Goal: Task Accomplishment & Management: Use online tool/utility

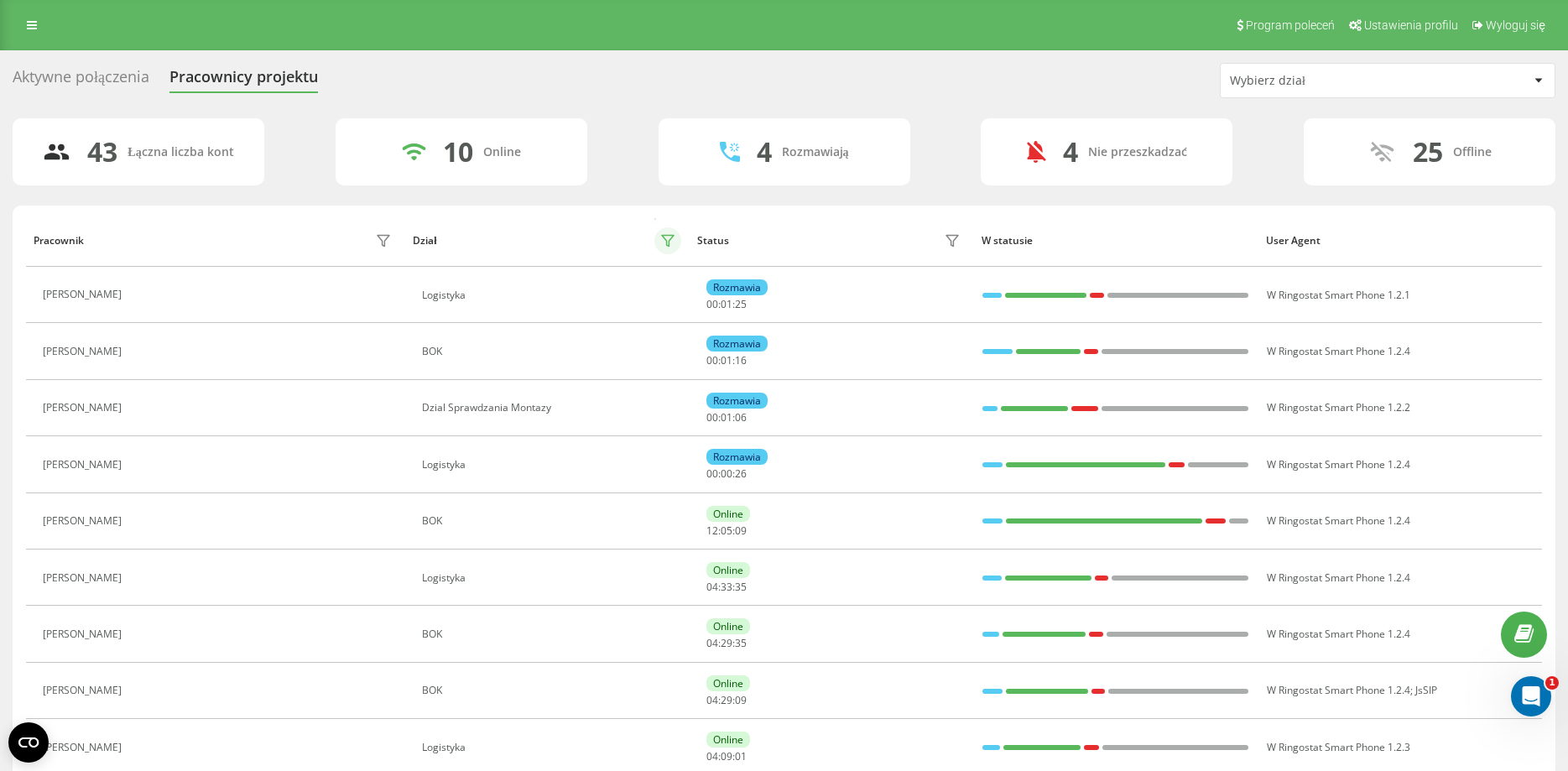
click at [670, 236] on icon at bounding box center [667, 241] width 12 height 11
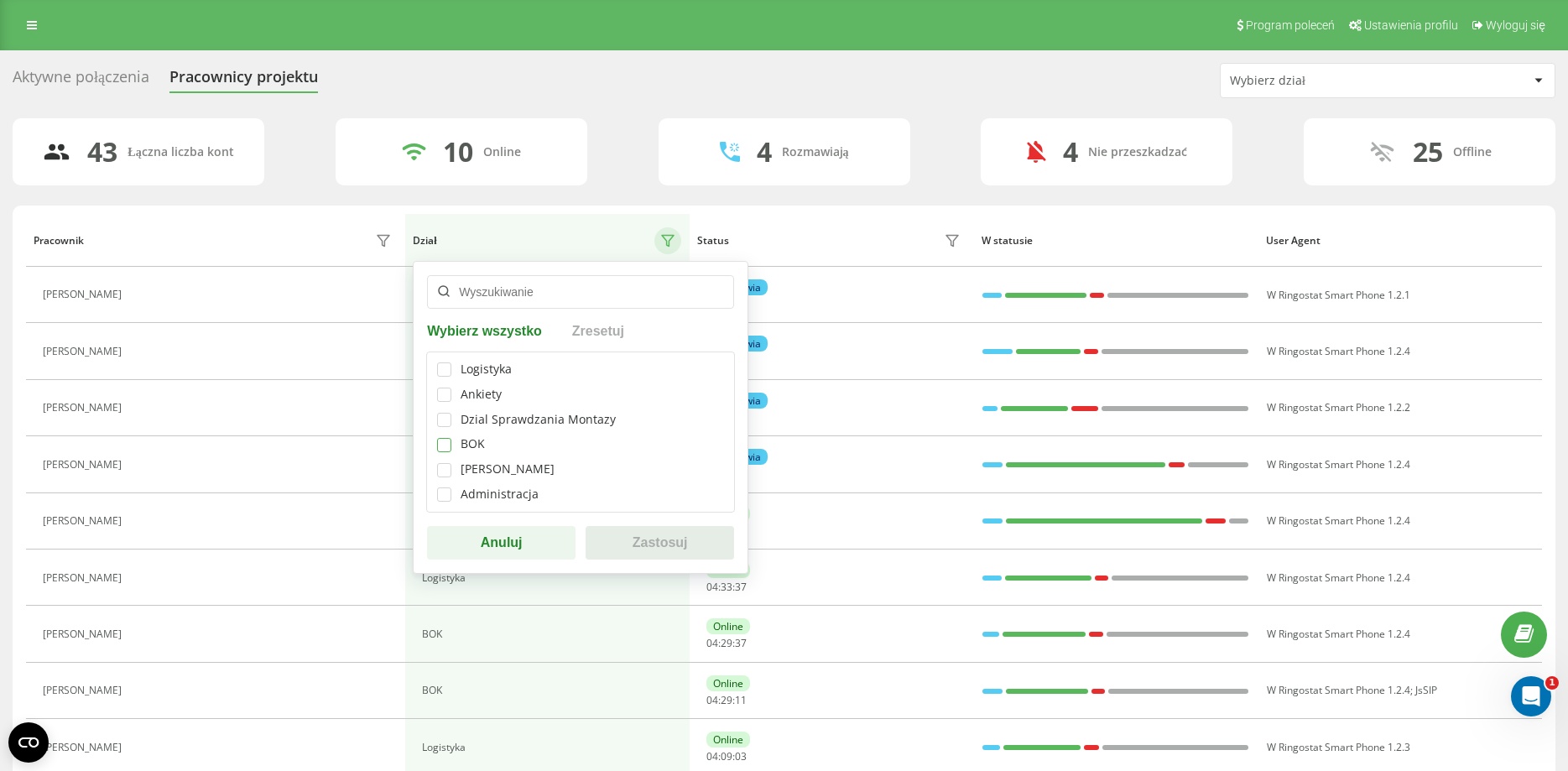
click at [445, 438] on label at bounding box center [443, 438] width 14 height 0
checkbox input "true"
click at [659, 544] on button "Zastosuj" at bounding box center [660, 543] width 149 height 34
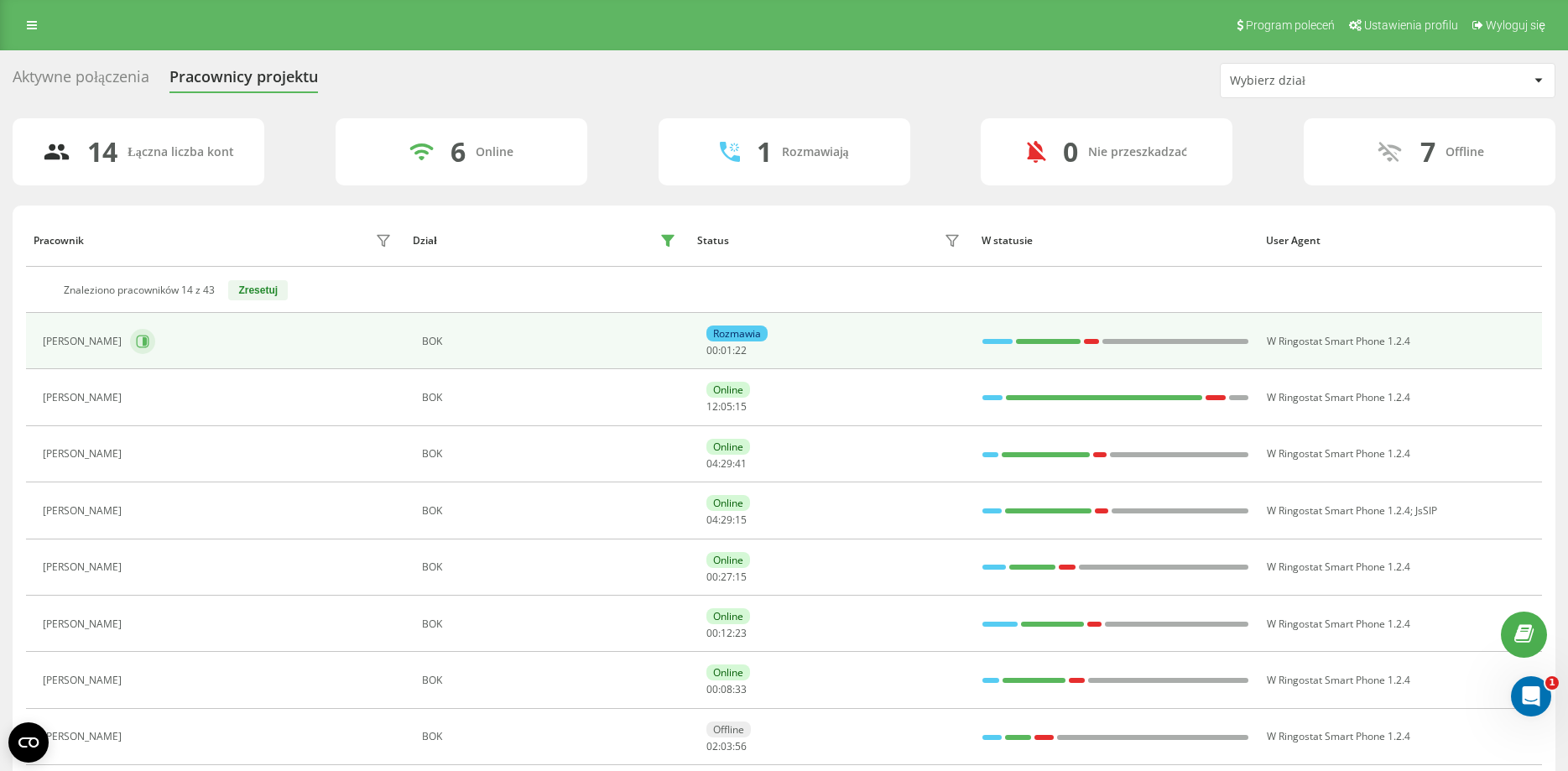
click at [137, 345] on icon at bounding box center [142, 341] width 12 height 12
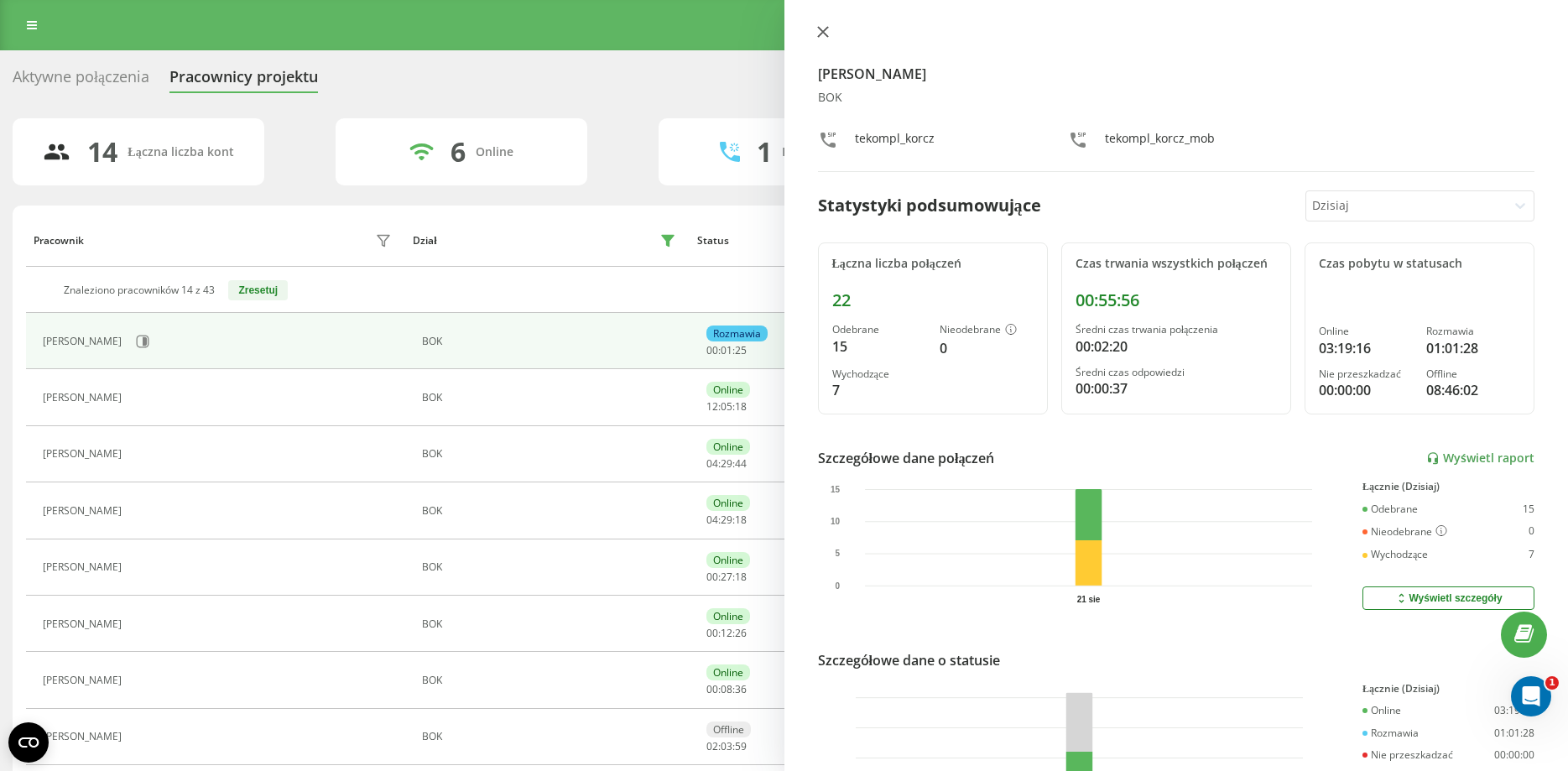
click at [820, 26] on button at bounding box center [822, 33] width 22 height 16
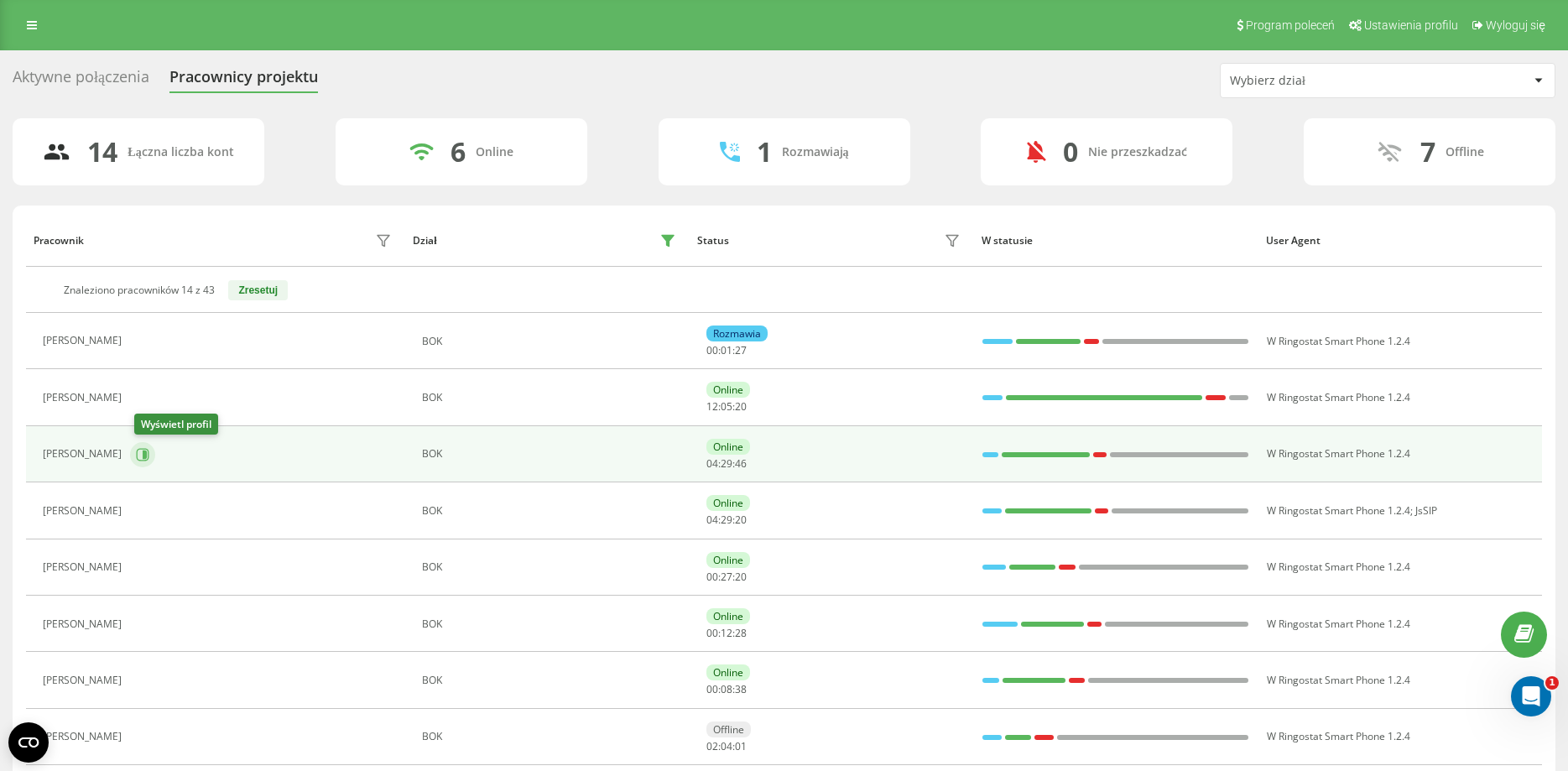
click at [147, 456] on icon at bounding box center [144, 454] width 4 height 8
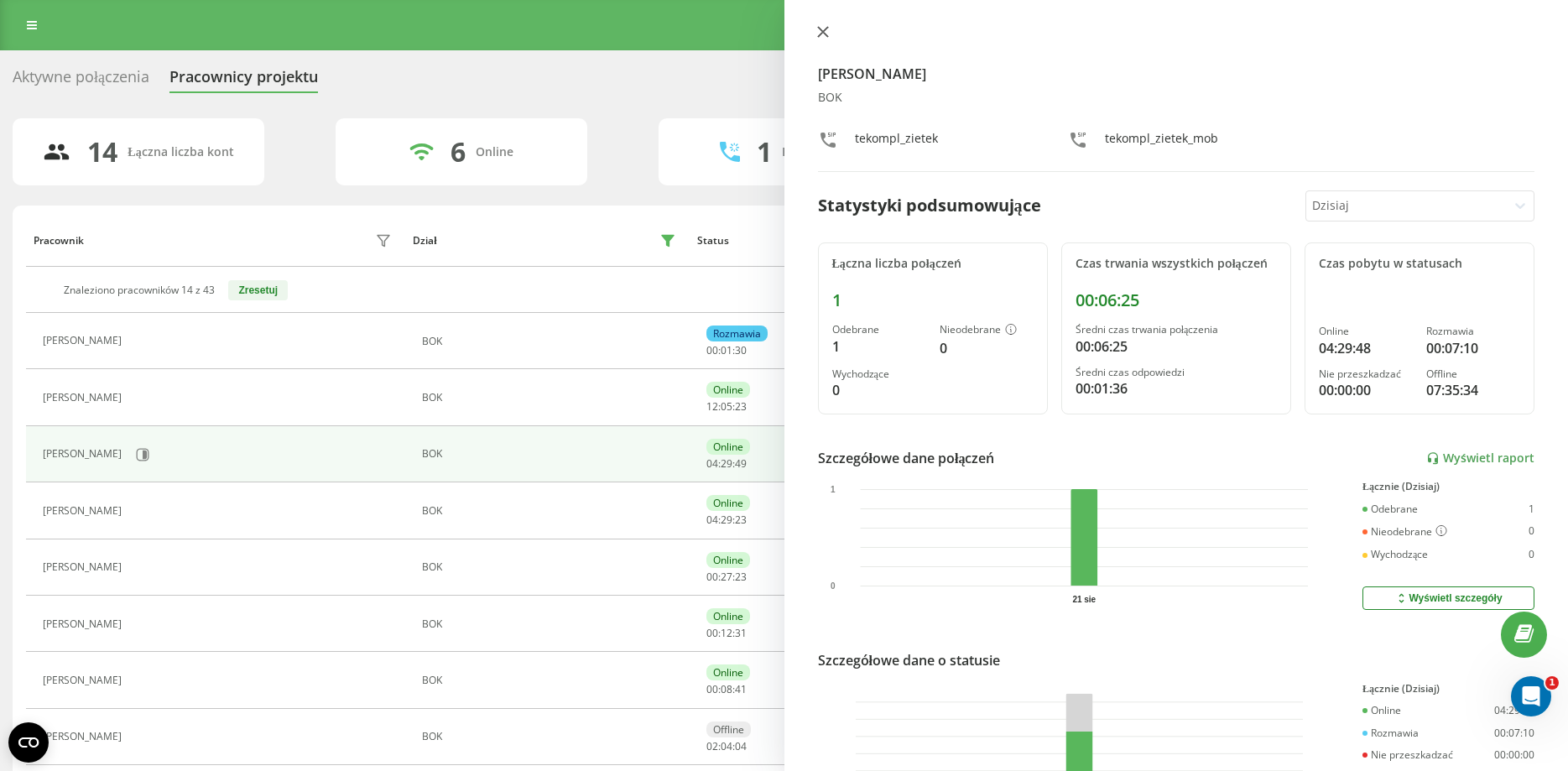
click at [823, 31] on icon at bounding box center [821, 32] width 10 height 10
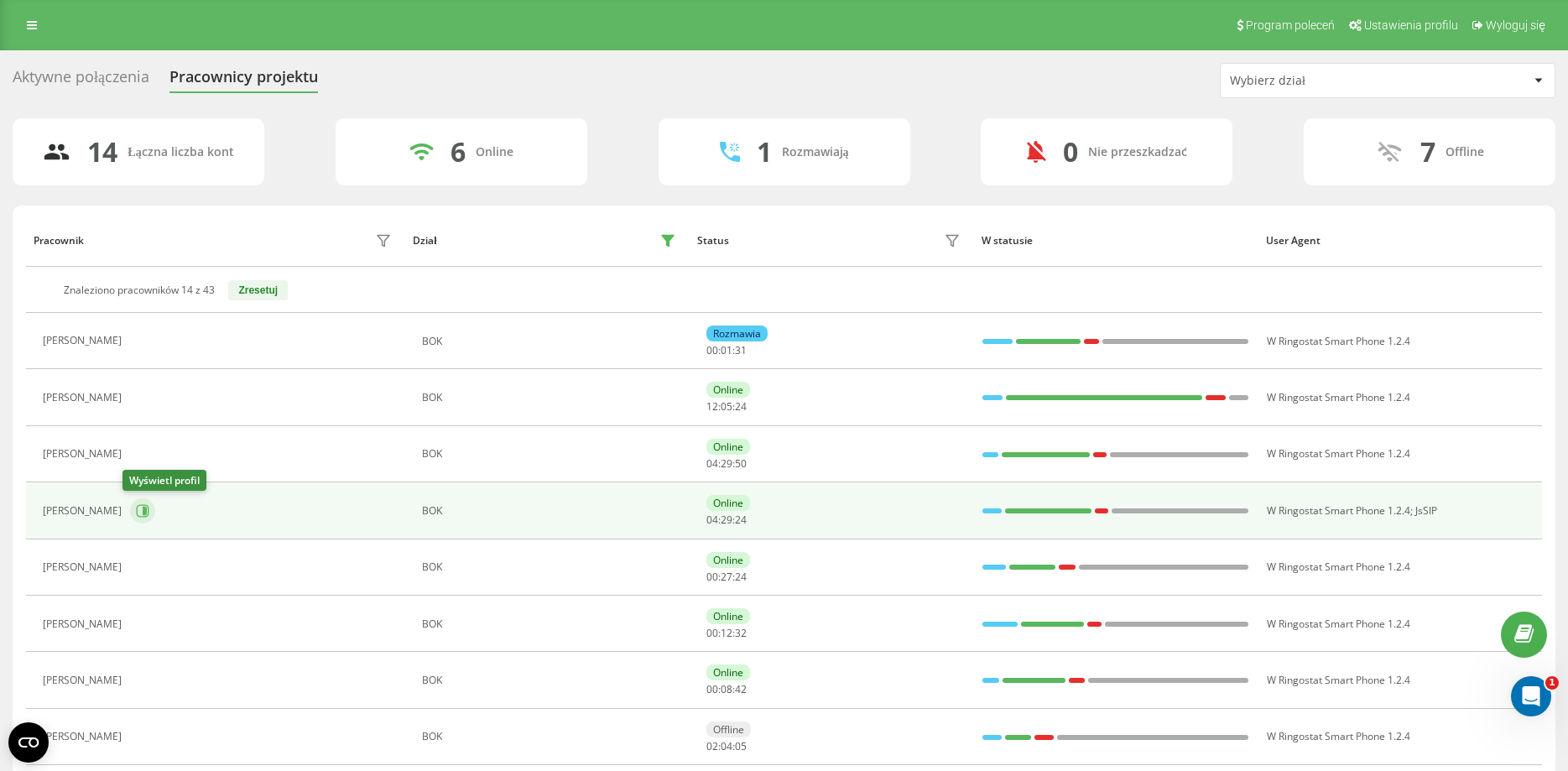
click at [142, 511] on icon at bounding box center [144, 511] width 4 height 8
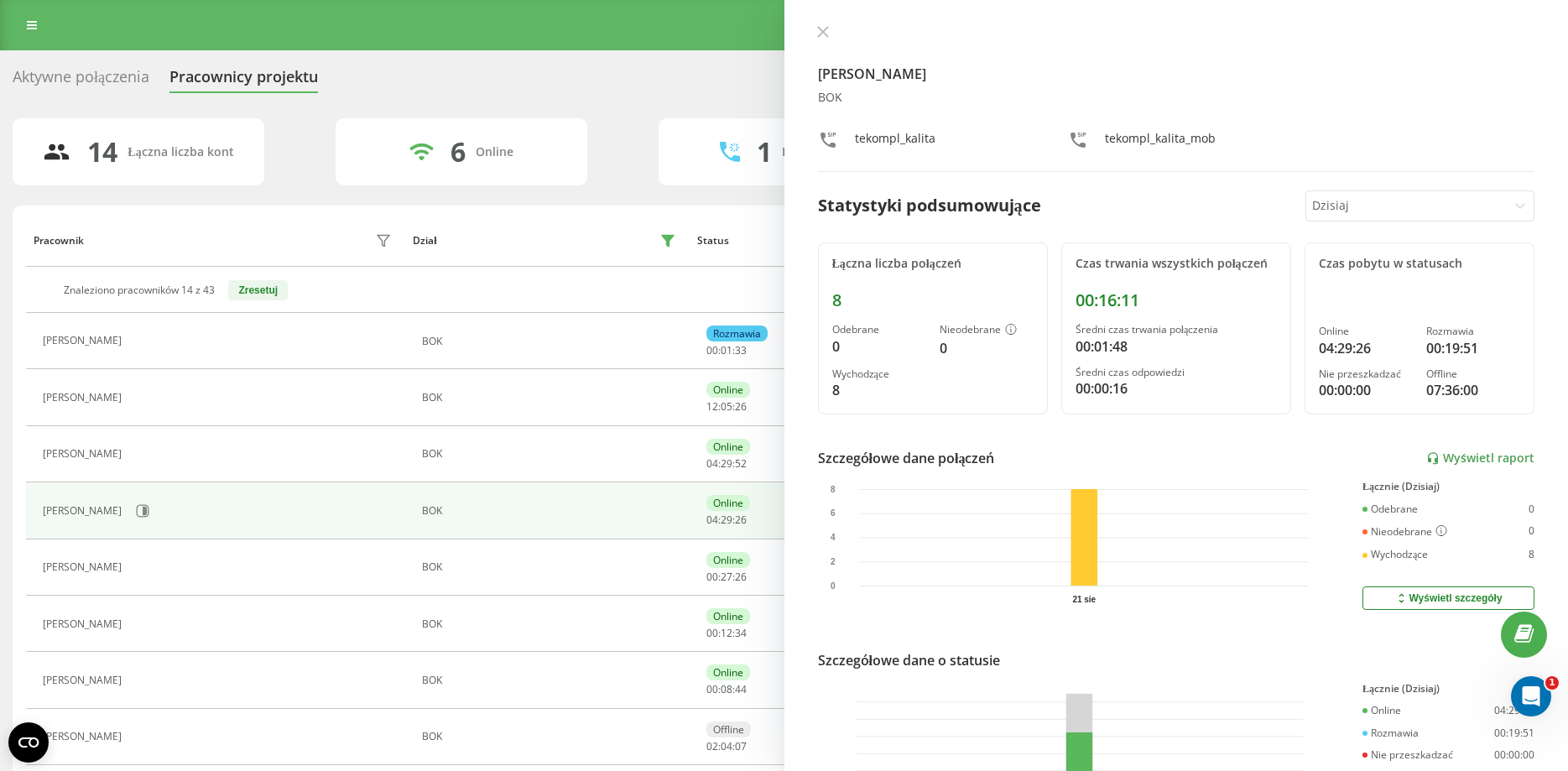
click at [831, 41] on div at bounding box center [1176, 34] width 718 height 17
click at [826, 36] on icon at bounding box center [821, 32] width 10 height 10
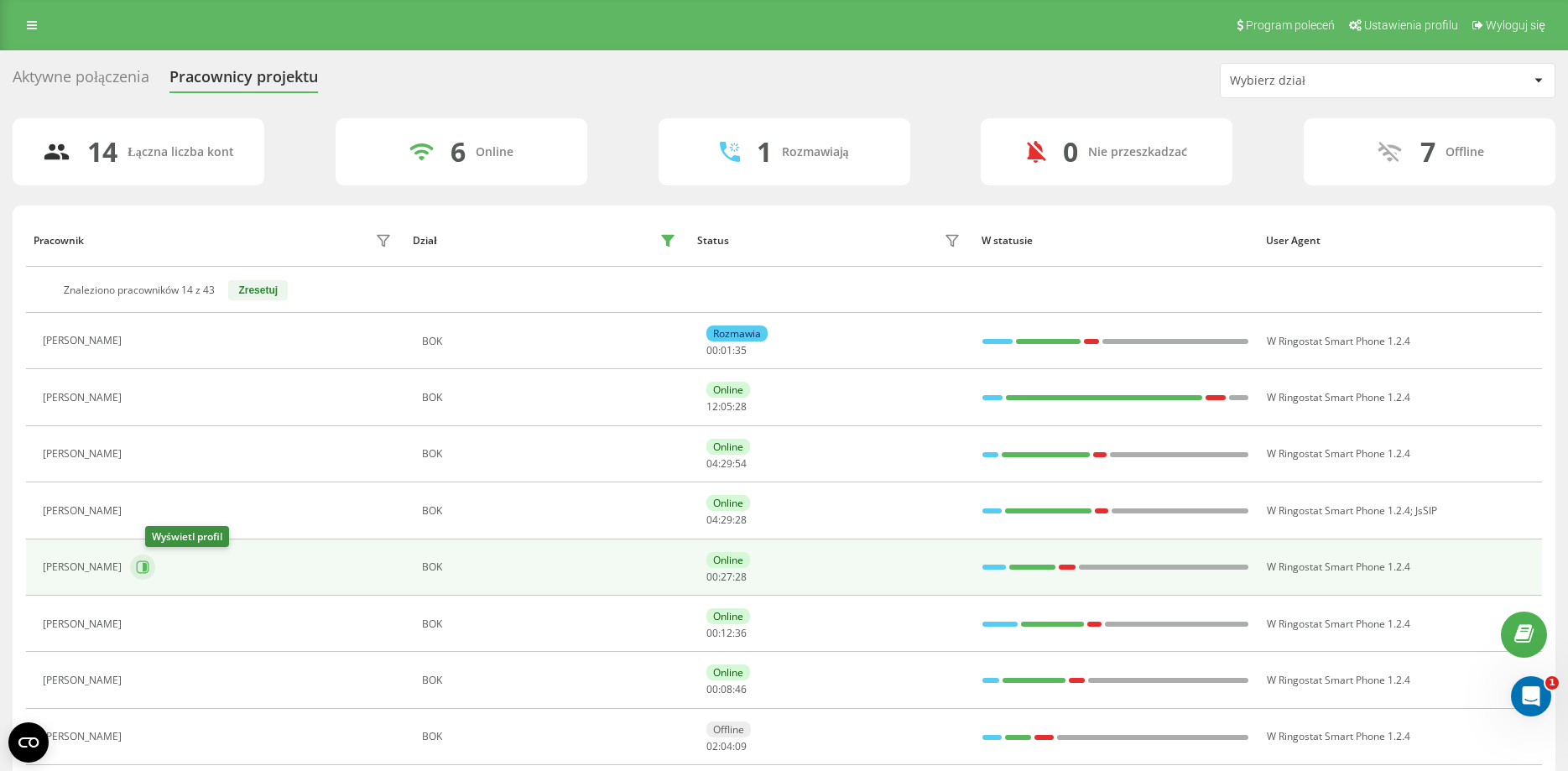
click at [147, 565] on icon at bounding box center [144, 567] width 4 height 8
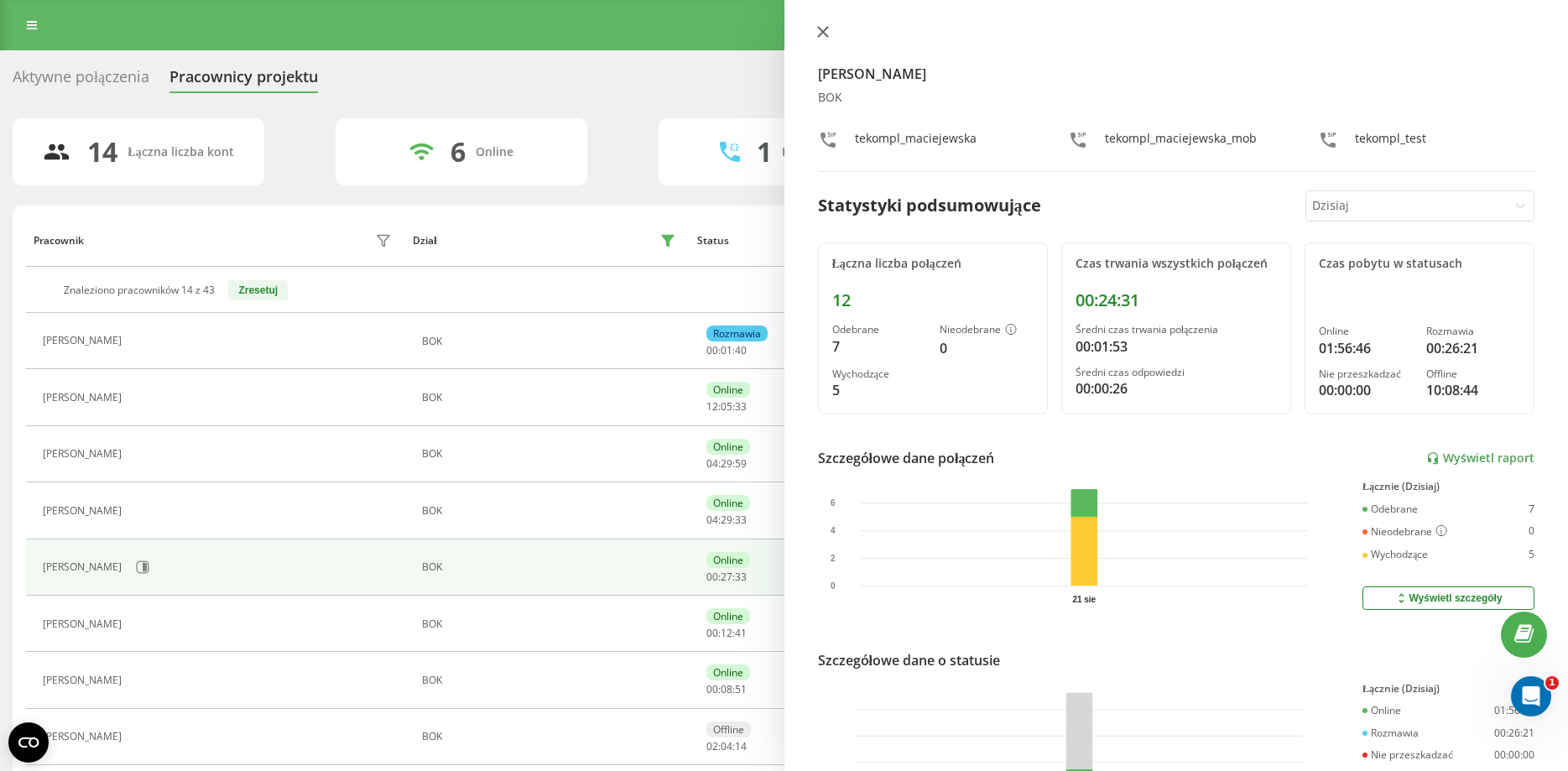
click at [829, 36] on button at bounding box center [822, 33] width 22 height 16
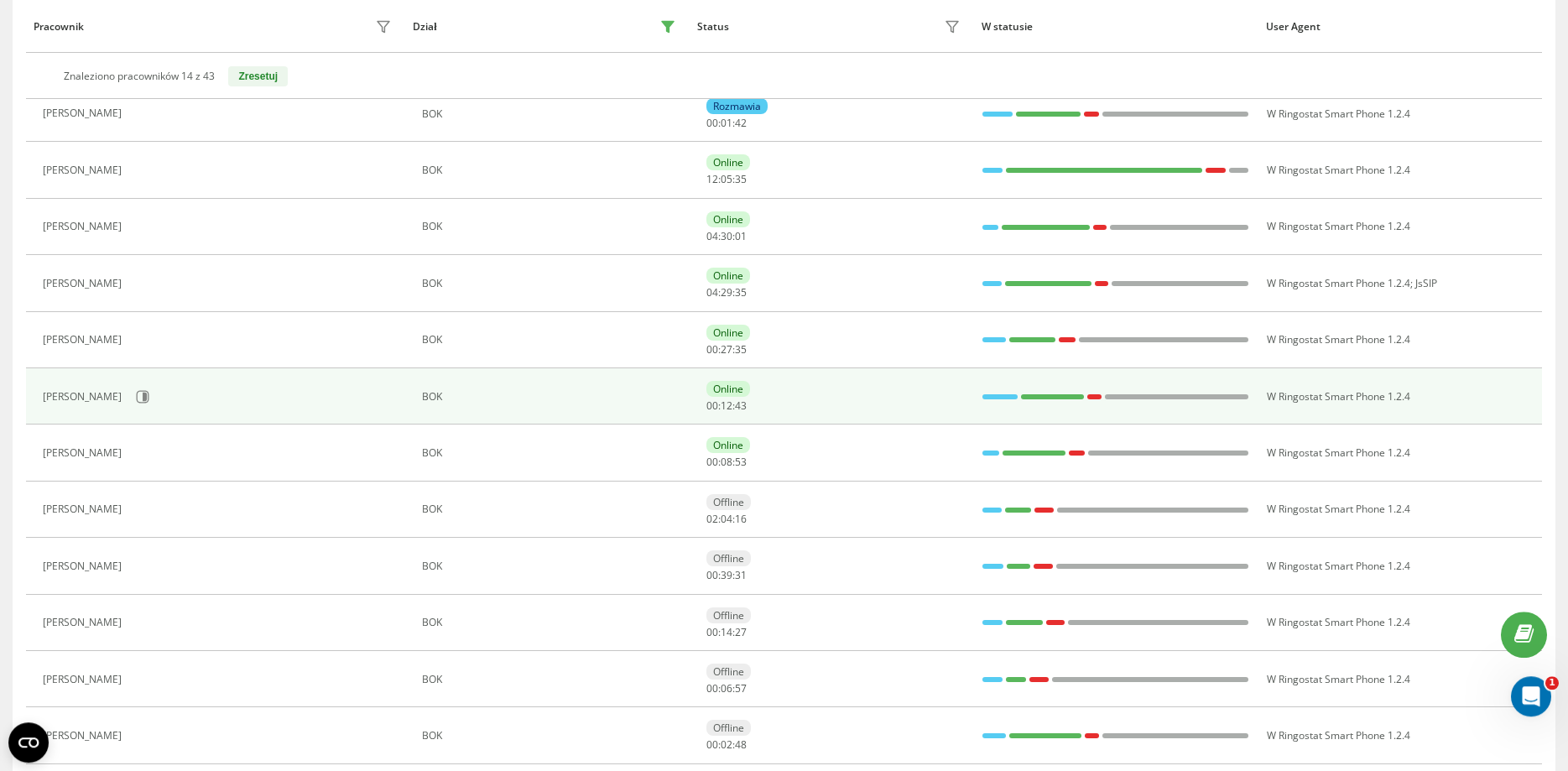
scroll to position [256, 0]
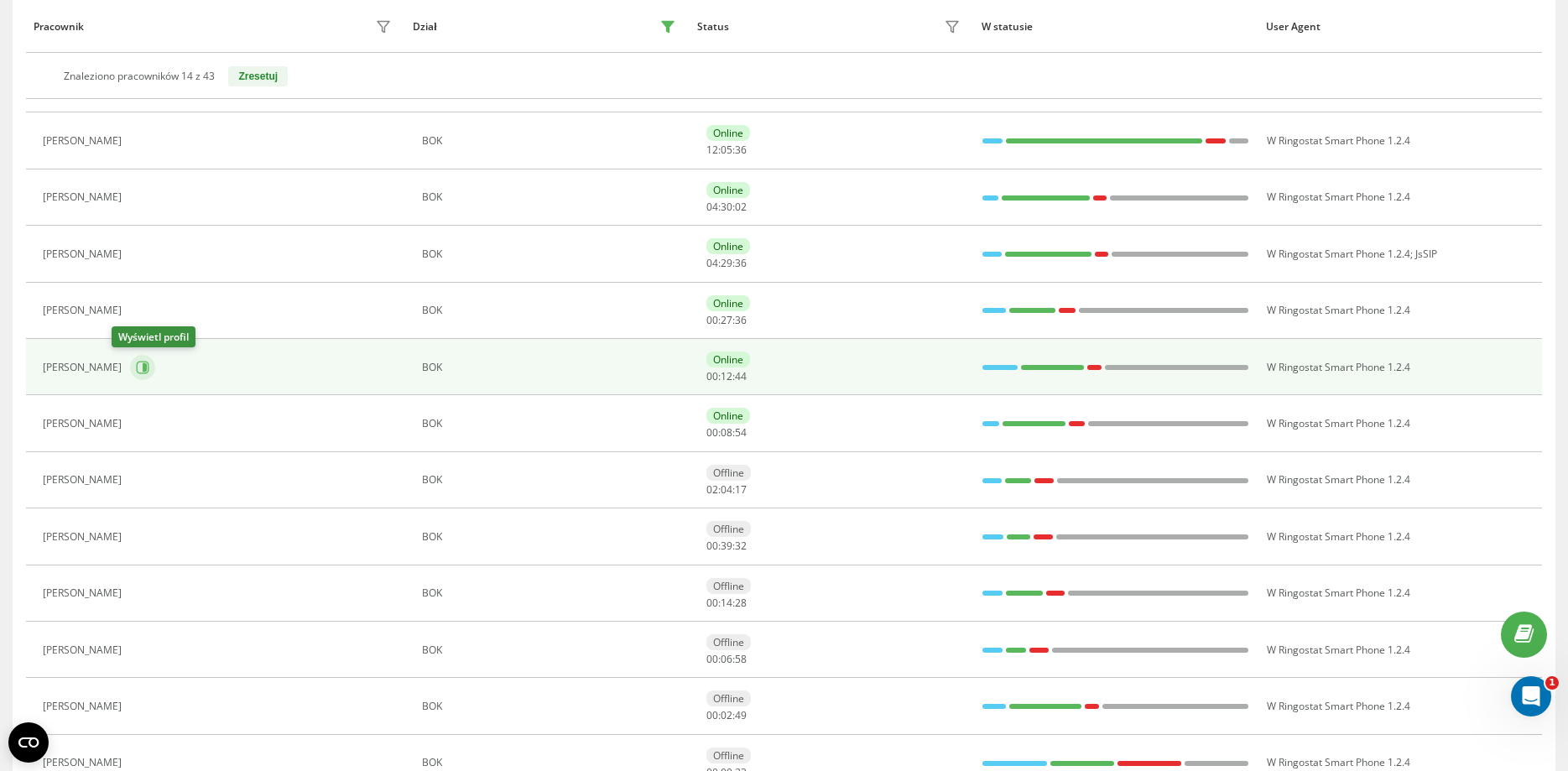
click at [137, 363] on icon at bounding box center [142, 367] width 12 height 12
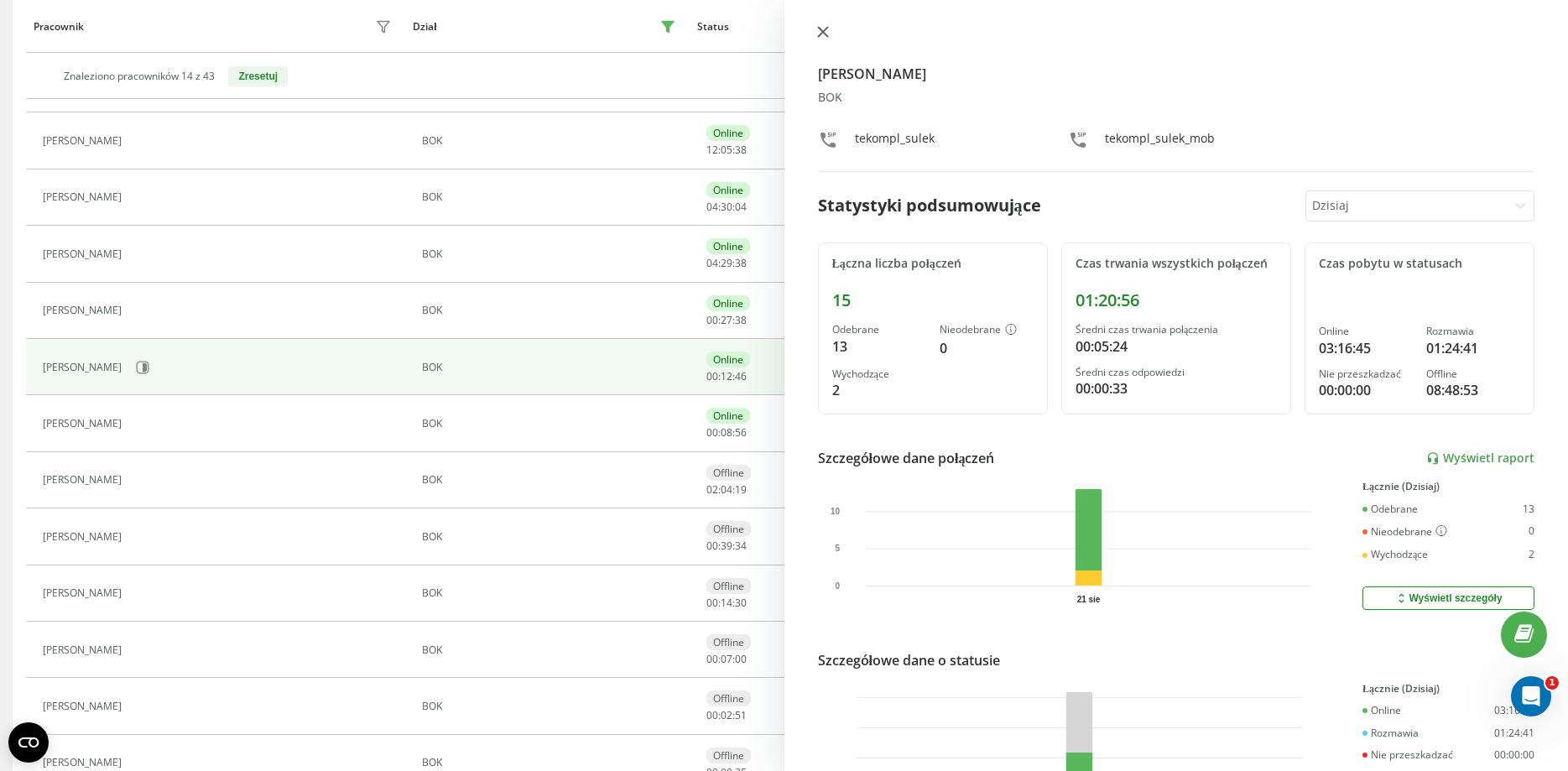
click at [829, 29] on button at bounding box center [822, 33] width 22 height 16
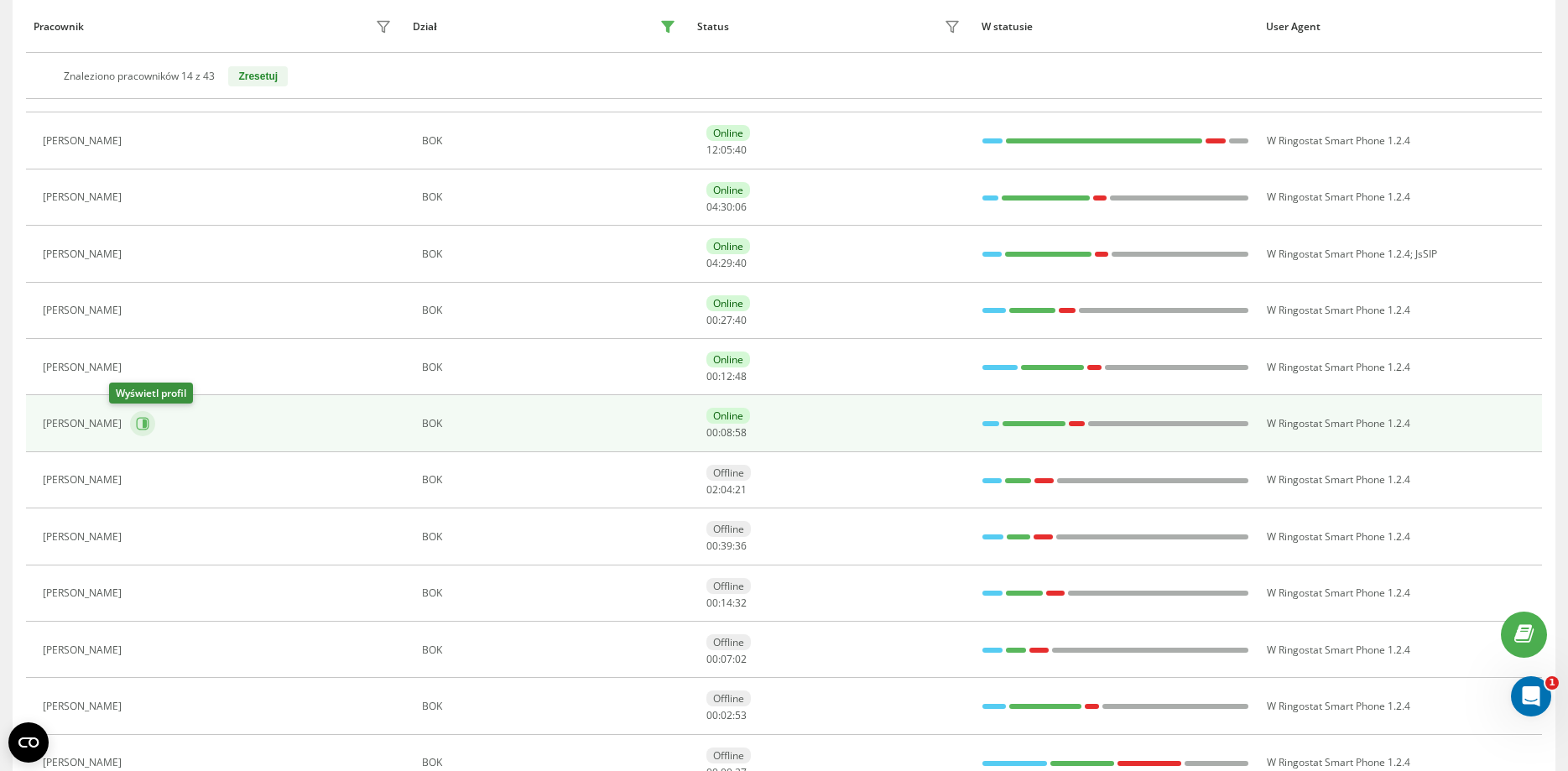
click at [137, 426] on icon at bounding box center [142, 424] width 12 height 12
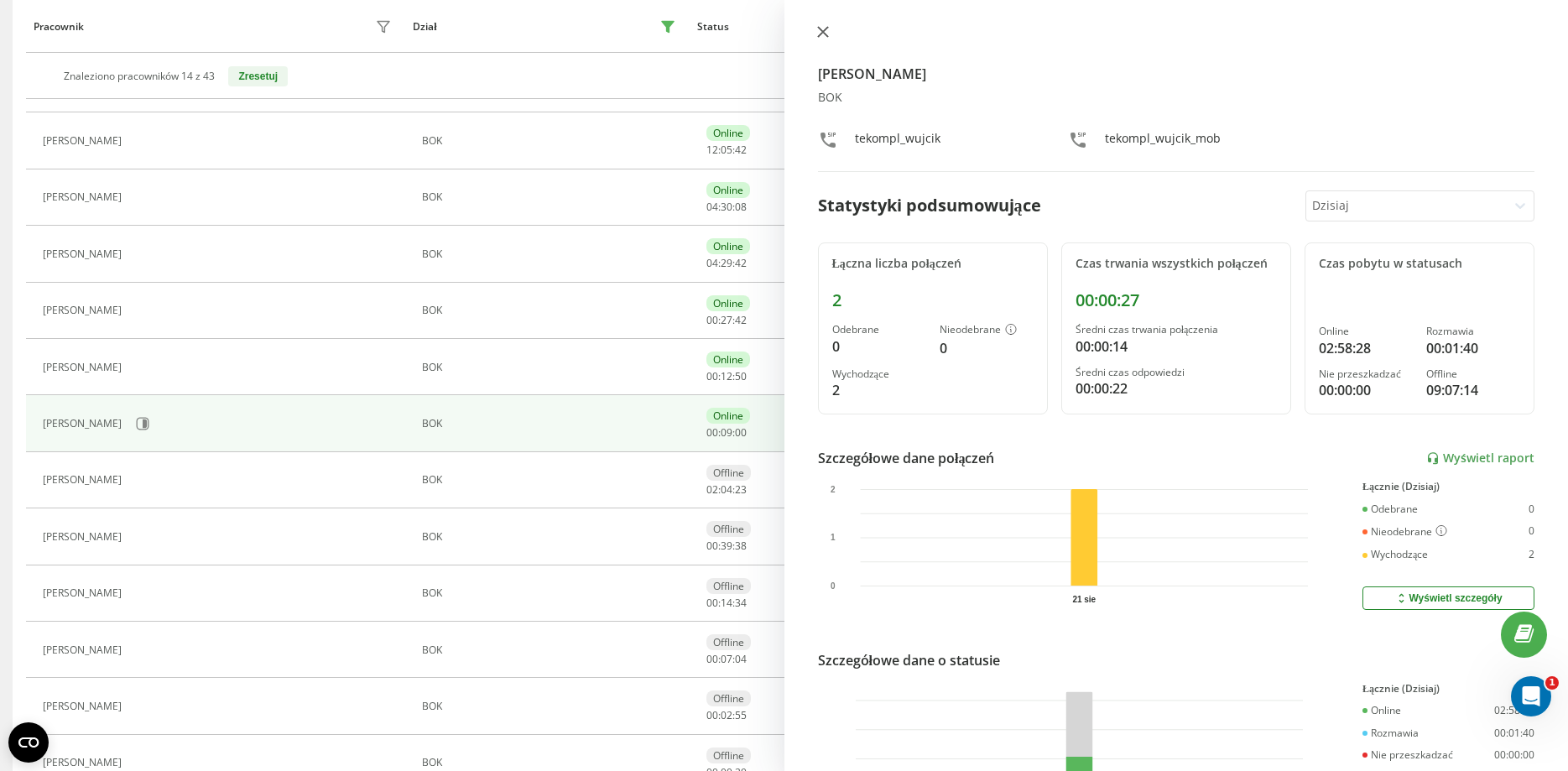
click at [814, 30] on button at bounding box center [822, 33] width 22 height 16
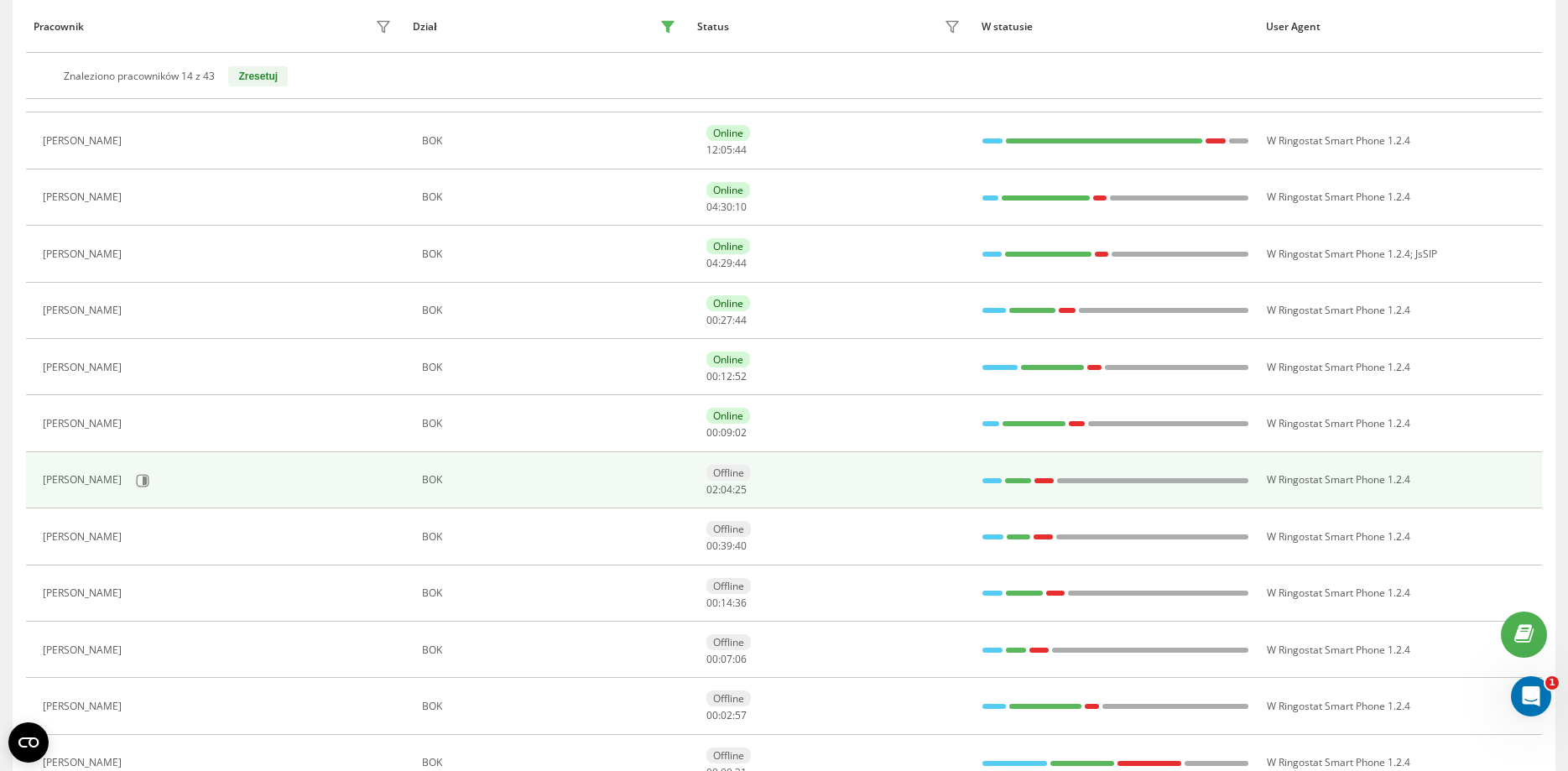
click at [168, 480] on div "[PERSON_NAME]" at bounding box center [220, 481] width 354 height 28
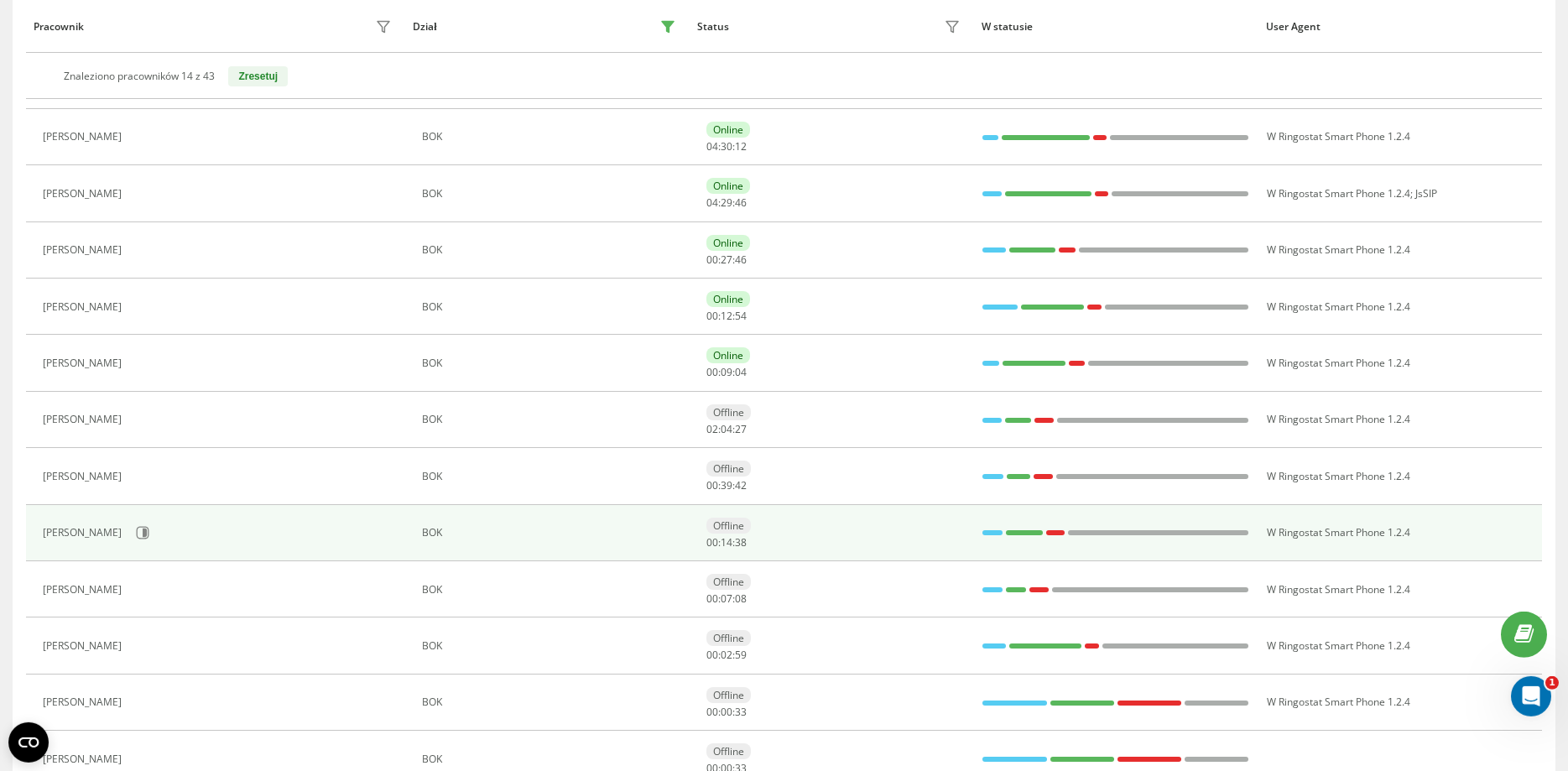
scroll to position [397, 0]
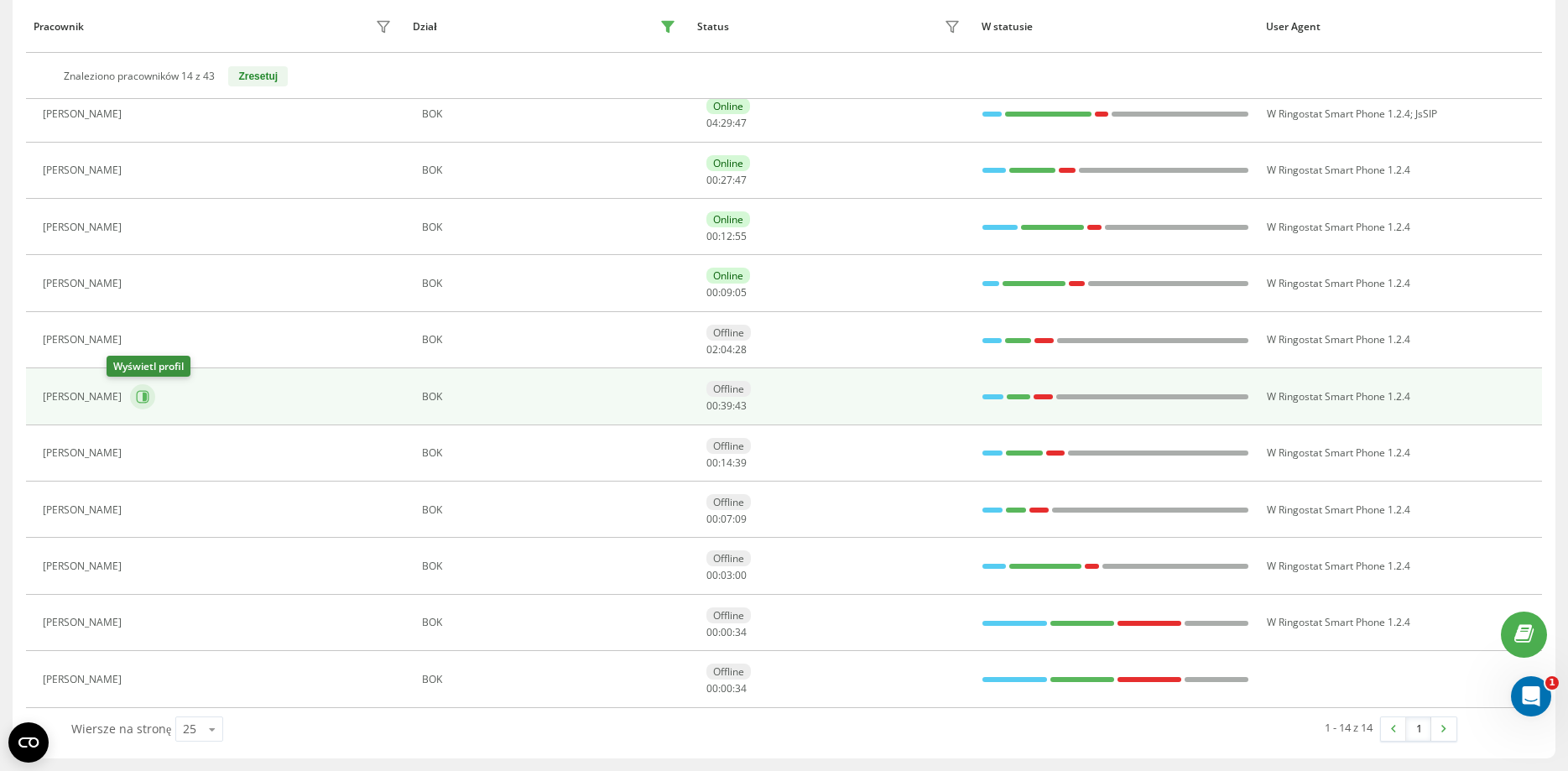
click at [137, 391] on icon at bounding box center [142, 396] width 12 height 12
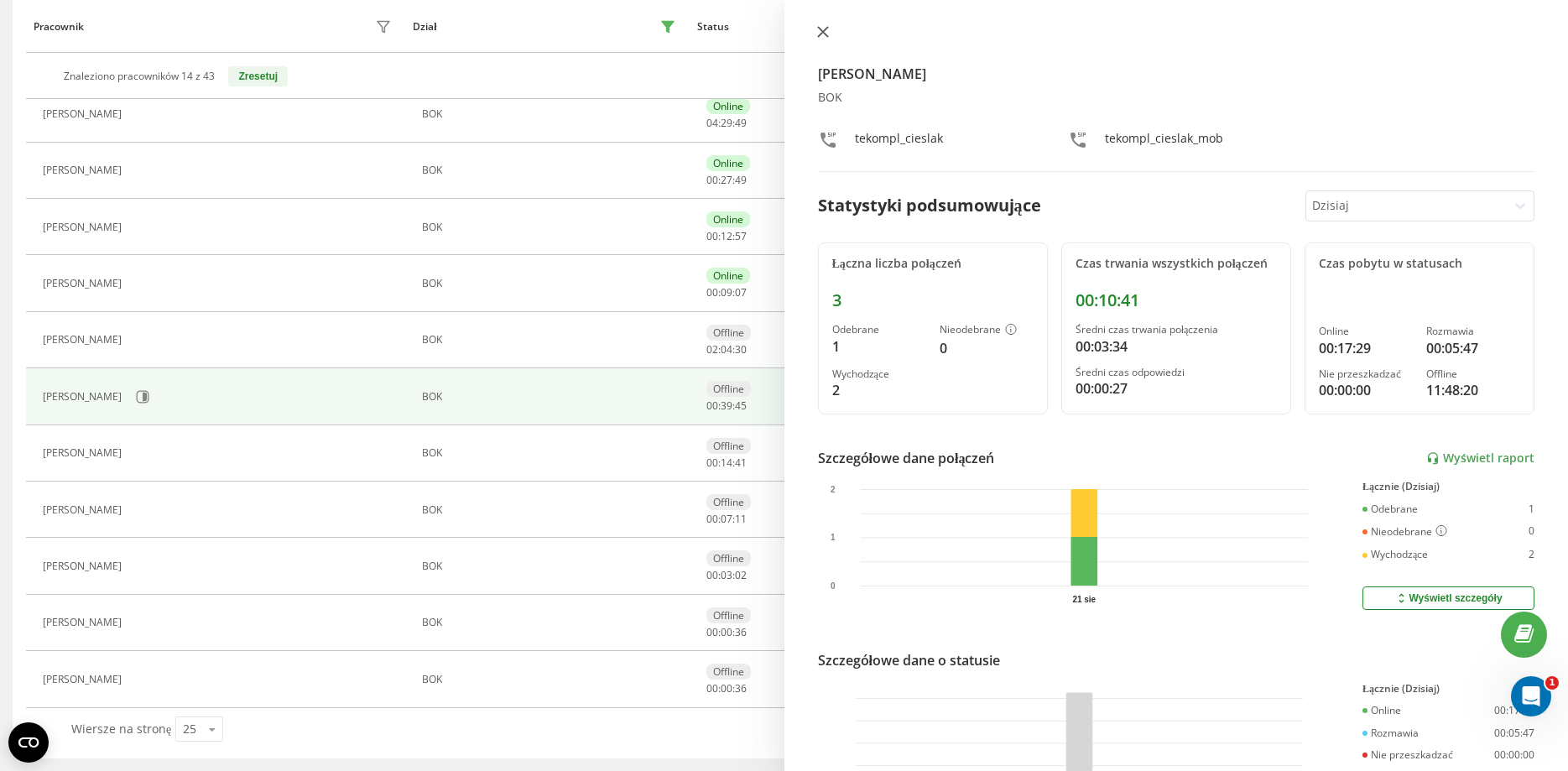
click at [823, 28] on icon at bounding box center [822, 32] width 12 height 12
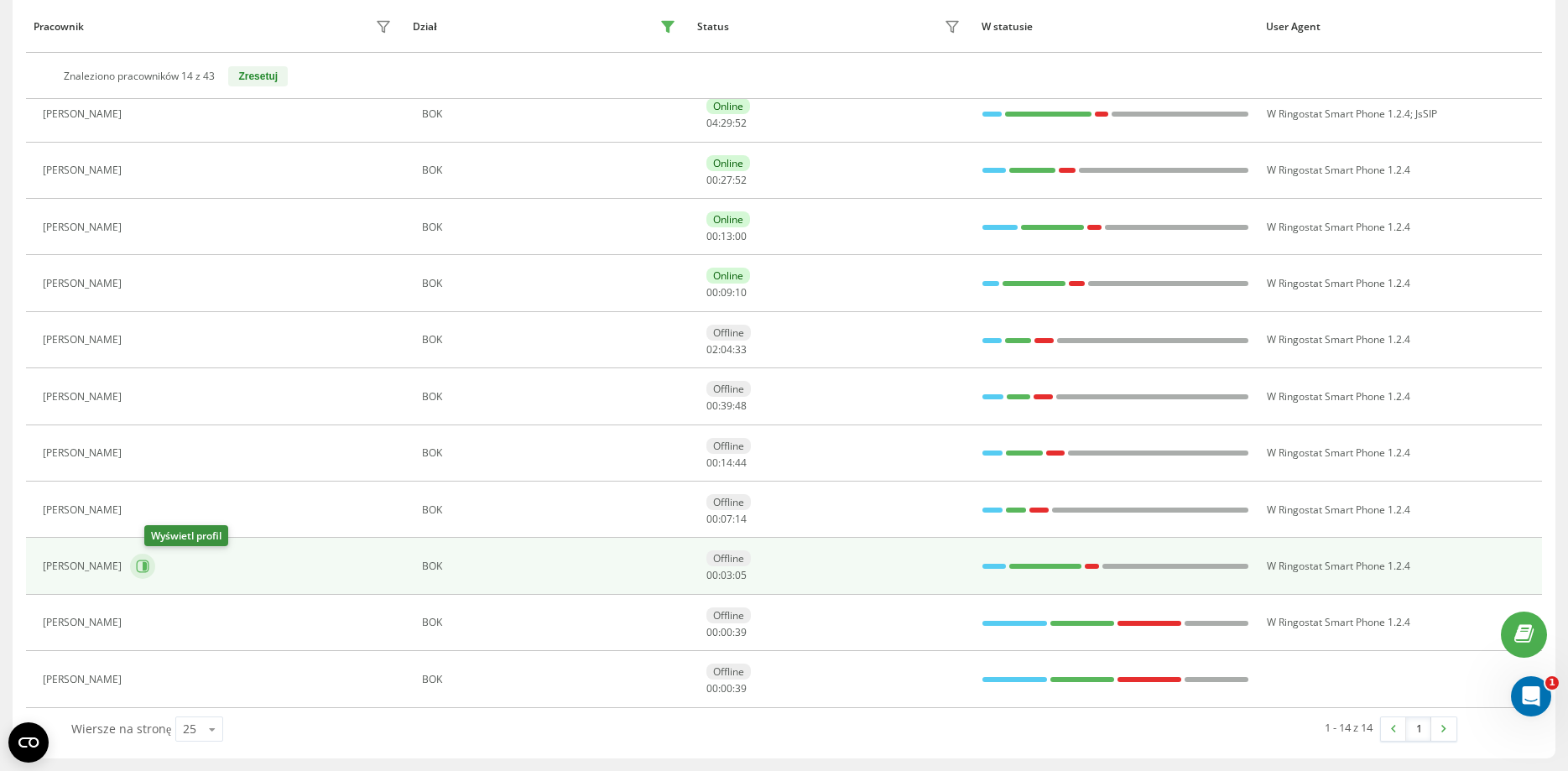
click at [150, 566] on icon at bounding box center [142, 566] width 13 height 13
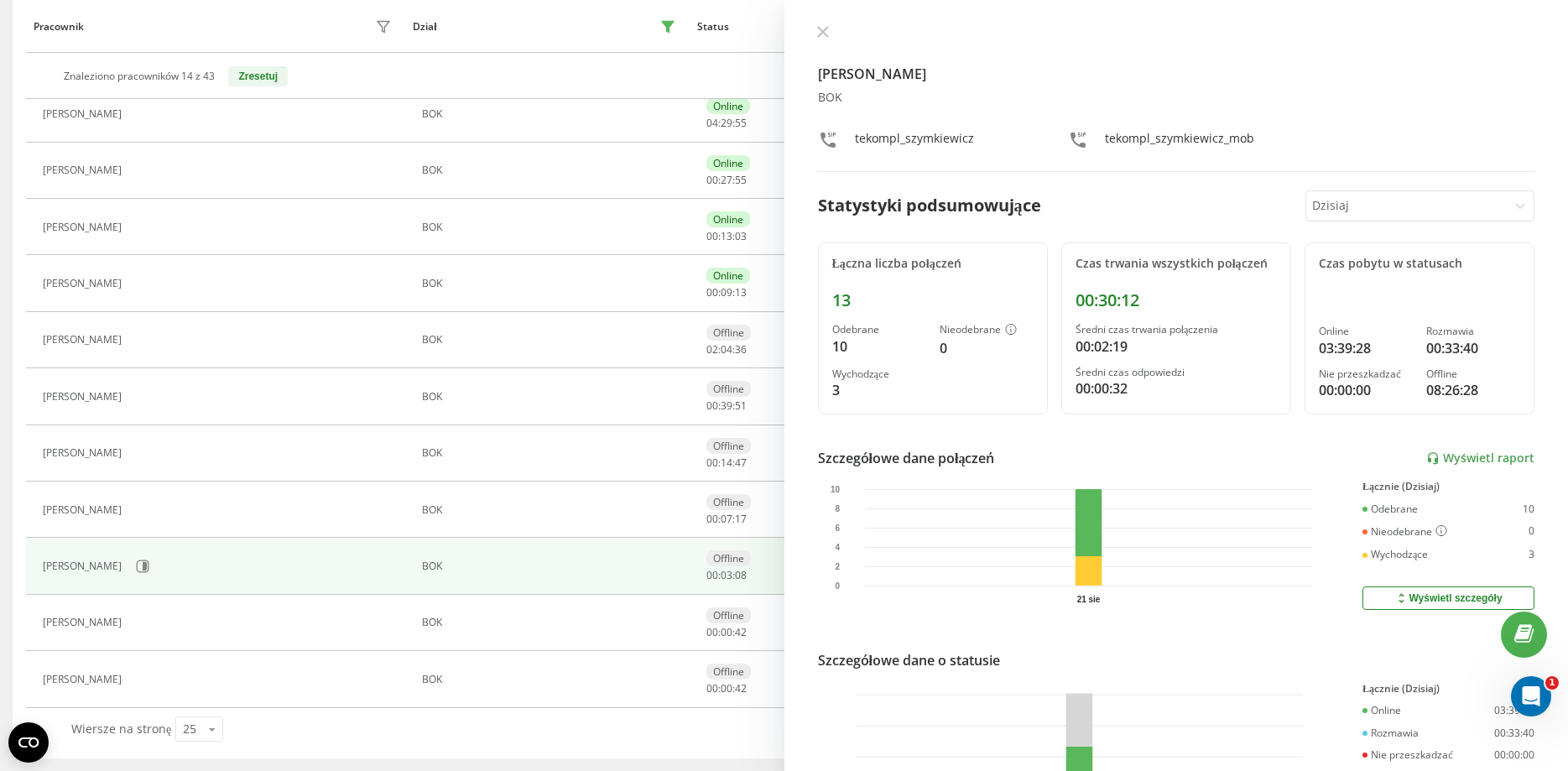
click at [823, 25] on div at bounding box center [1176, 34] width 718 height 17
click at [819, 28] on icon at bounding box center [822, 32] width 12 height 12
